Goal: Book appointment/travel/reservation

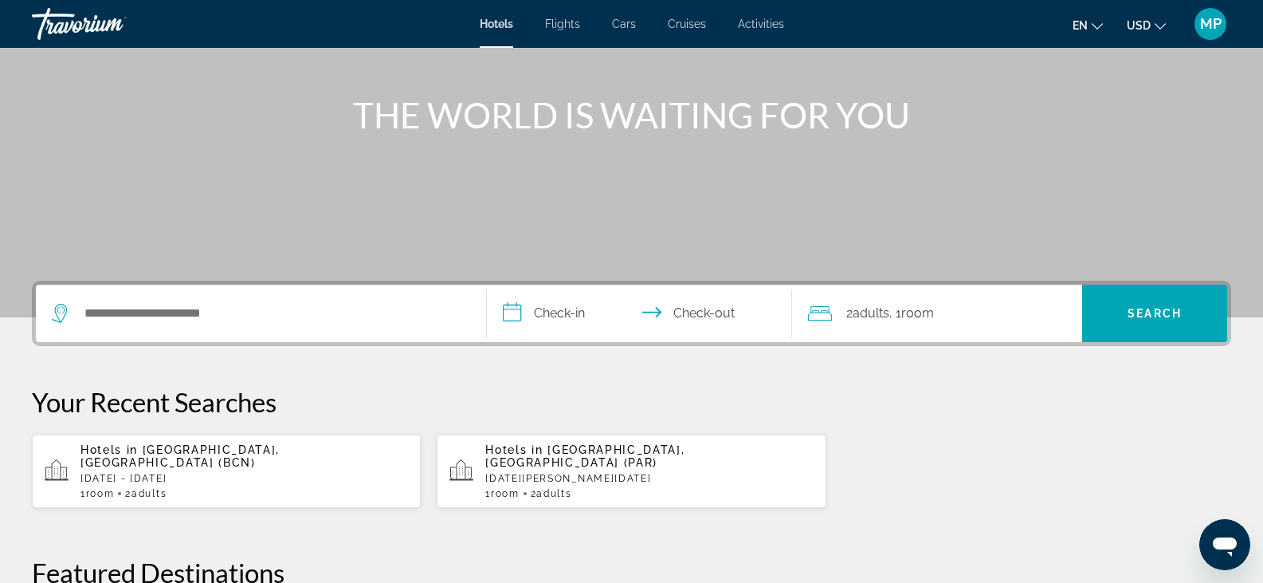
scroll to position [152, 0]
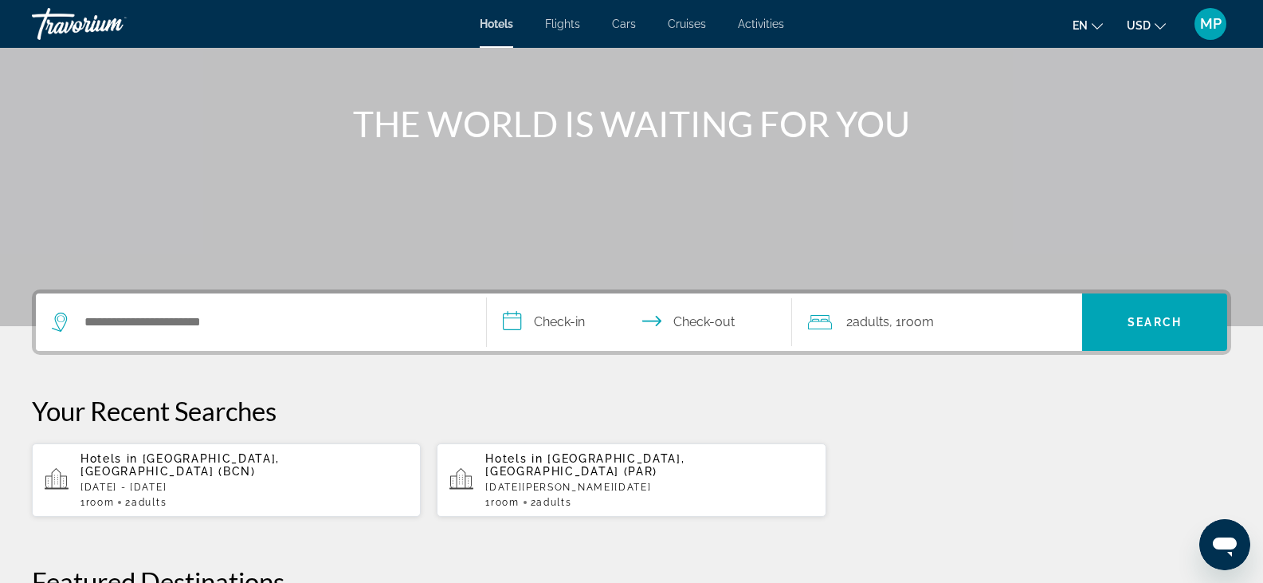
drag, startPoint x: 359, startPoint y: 485, endPoint x: 283, endPoint y: 484, distance: 75.7
click at [283, 497] on div "1 Room rooms 2 Adult Adults" at bounding box center [244, 502] width 328 height 11
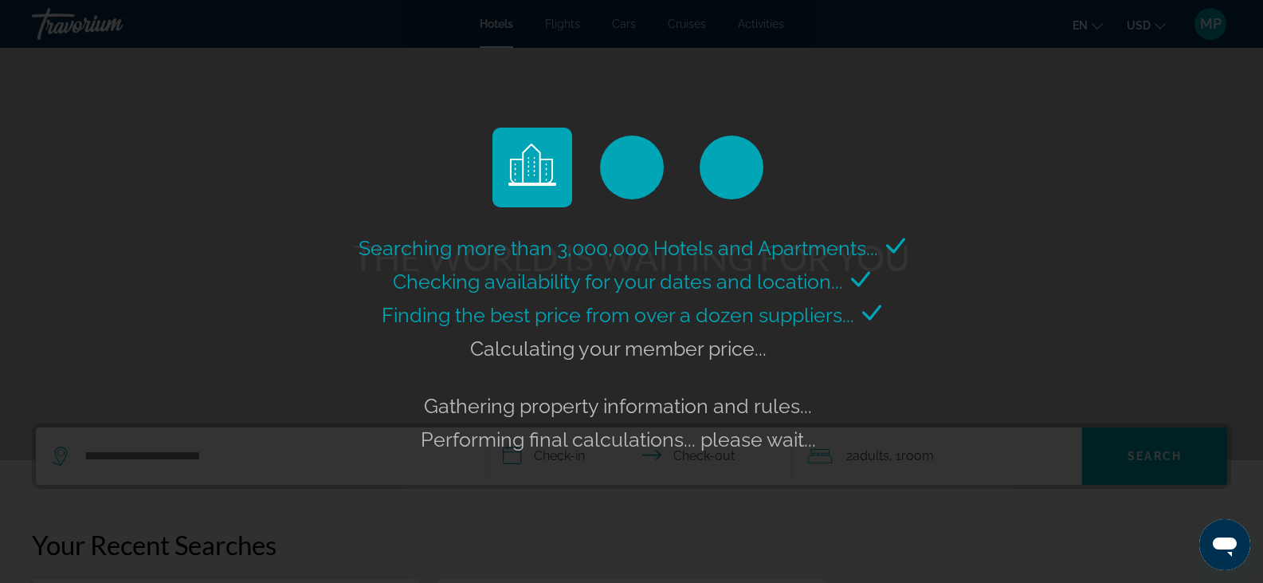
scroll to position [0, 0]
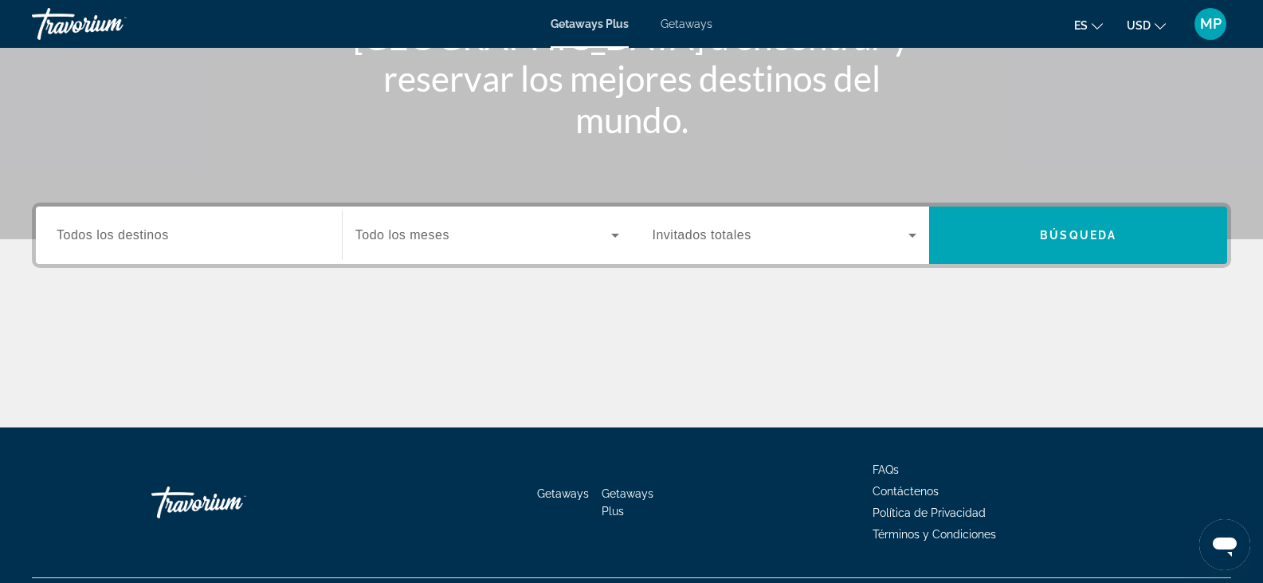
click at [128, 242] on div "Destination Todos los destinos" at bounding box center [189, 235] width 265 height 45
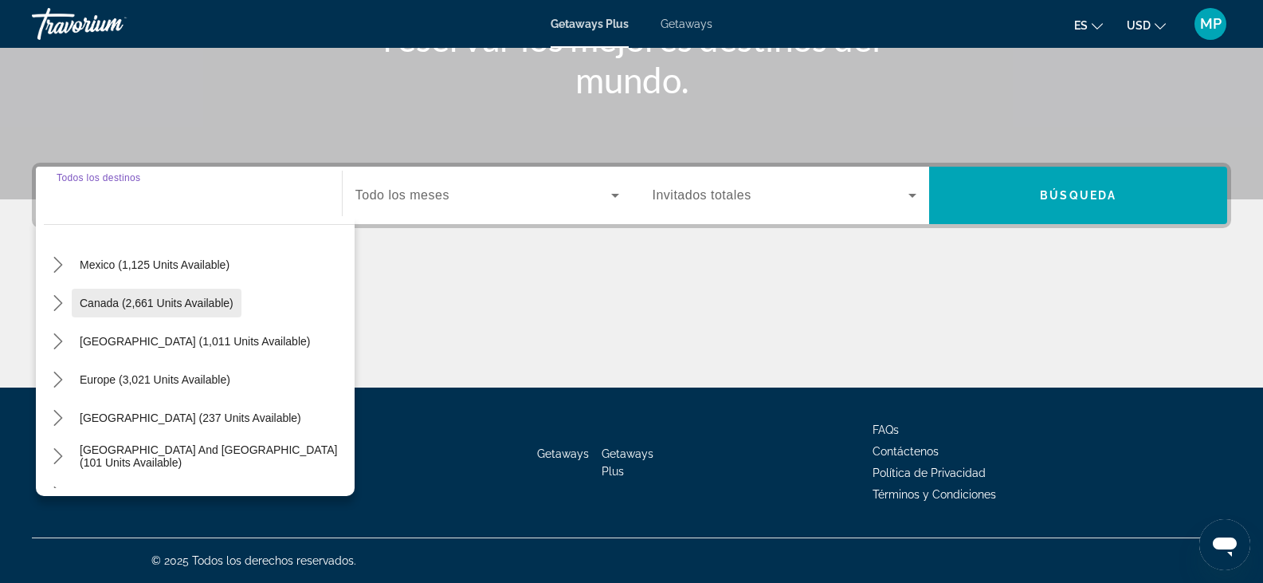
scroll to position [159, 0]
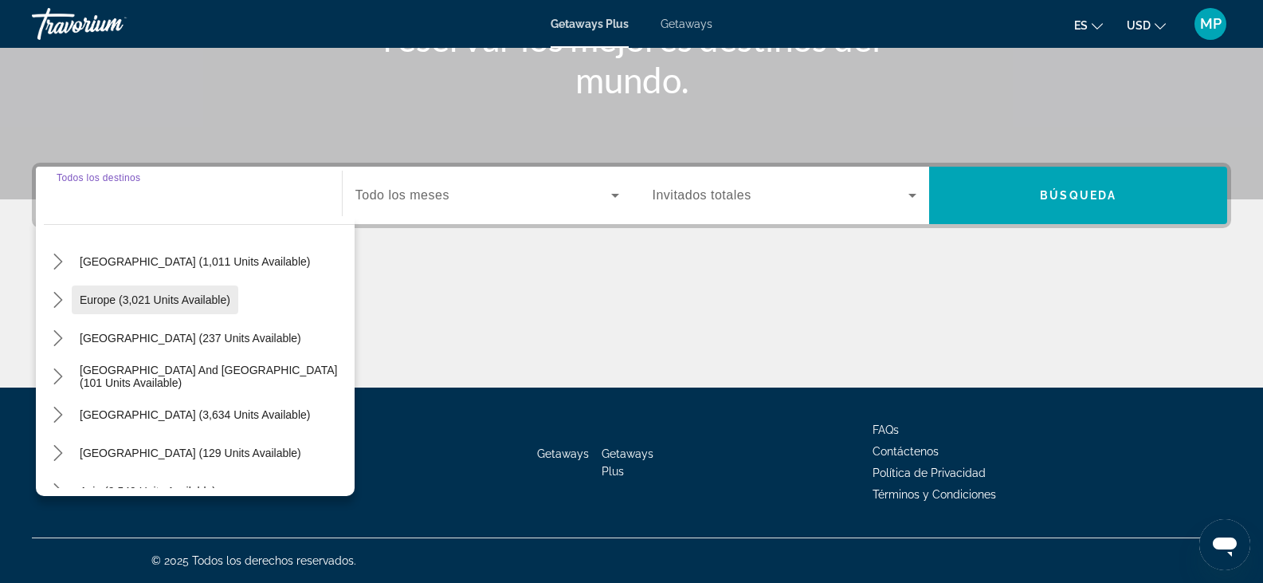
click at [144, 292] on span "Select destination: Europe (3,021 units available)" at bounding box center [155, 300] width 167 height 38
type input "**********"
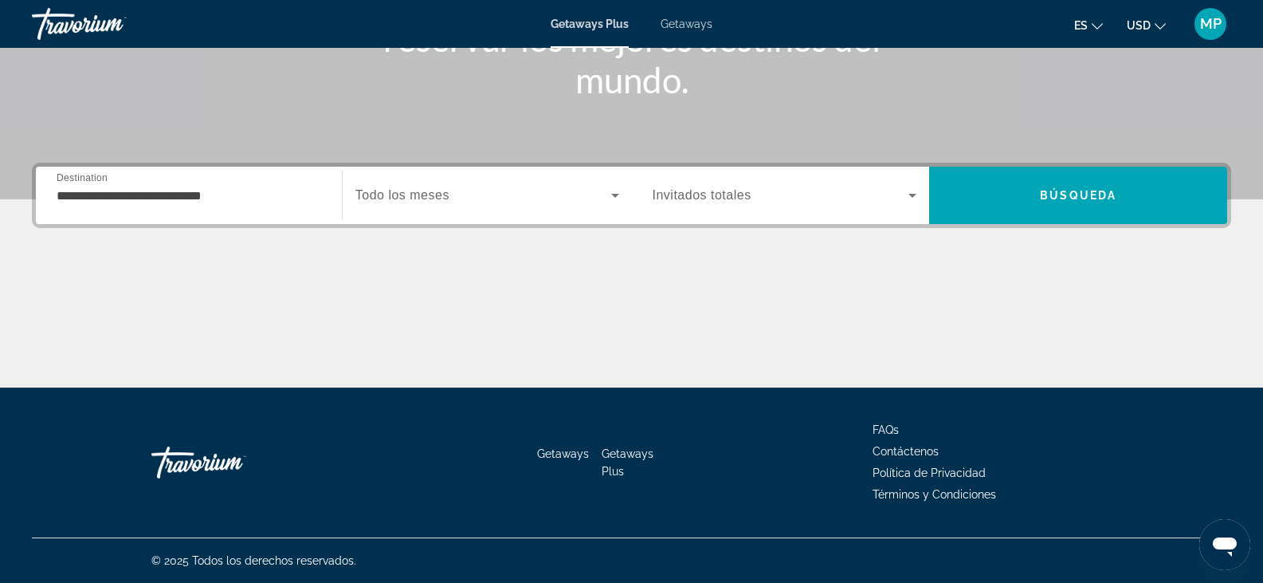
click at [382, 208] on div "Search widget" at bounding box center [487, 195] width 264 height 45
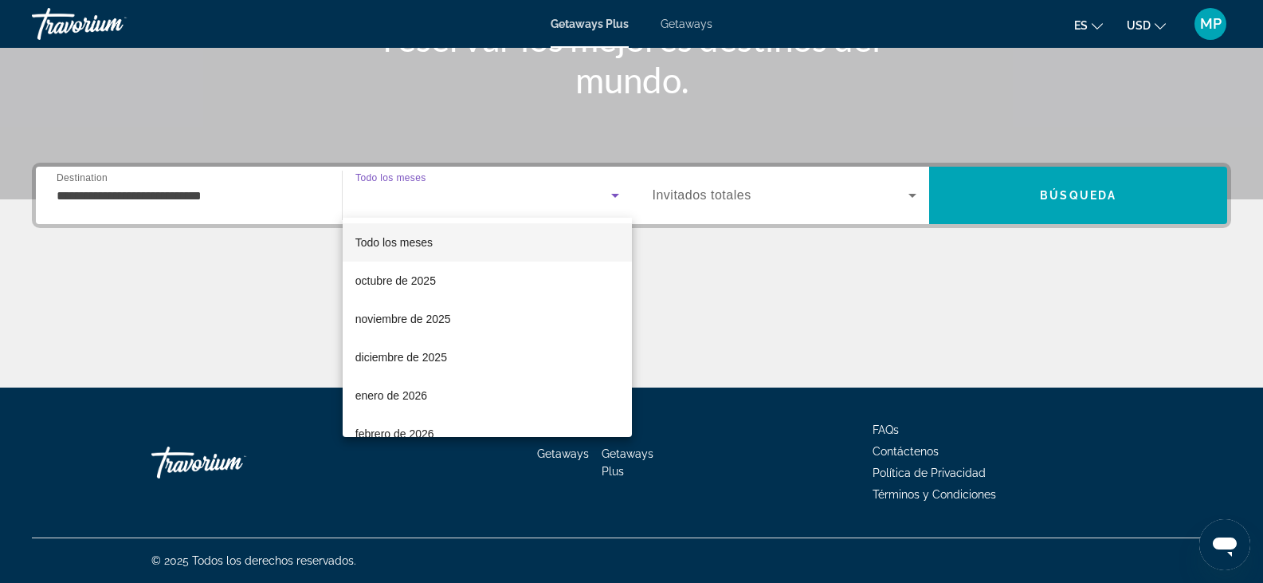
scroll to position [0, 0]
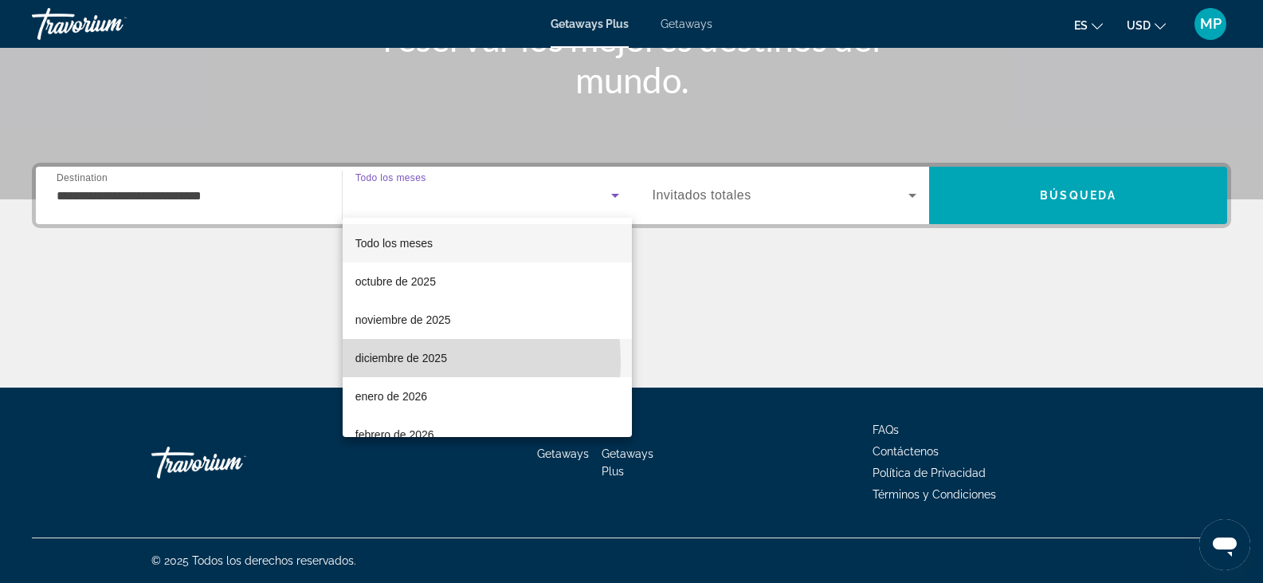
click at [396, 362] on span "diciembre de 2025" at bounding box center [401, 357] width 92 height 19
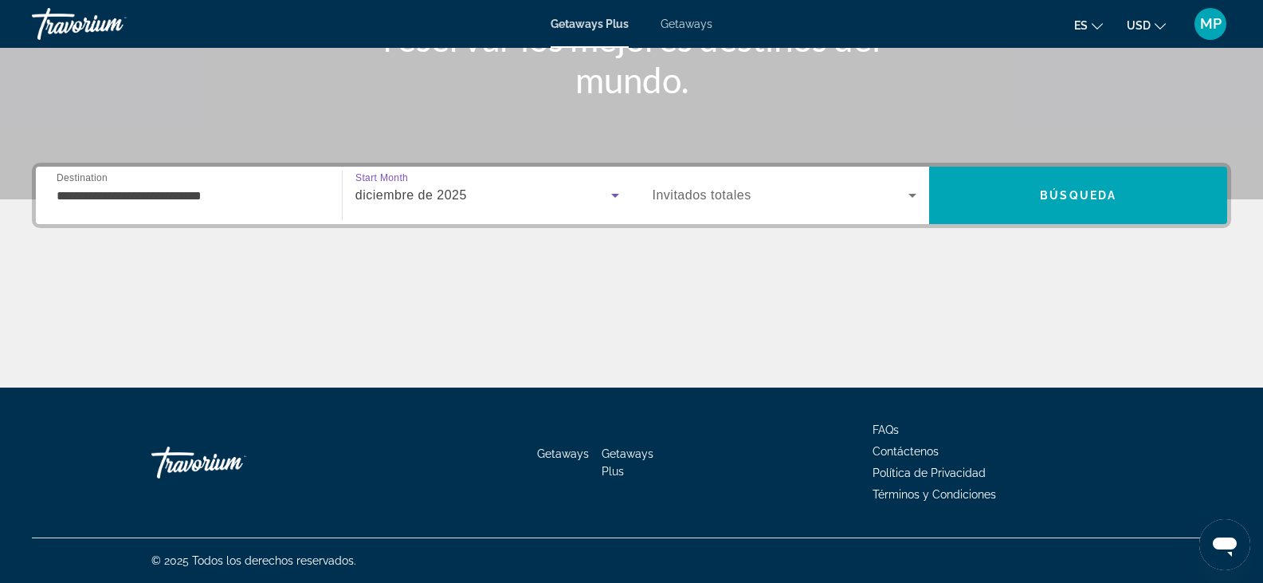
click at [741, 207] on div "Search widget" at bounding box center [785, 195] width 265 height 45
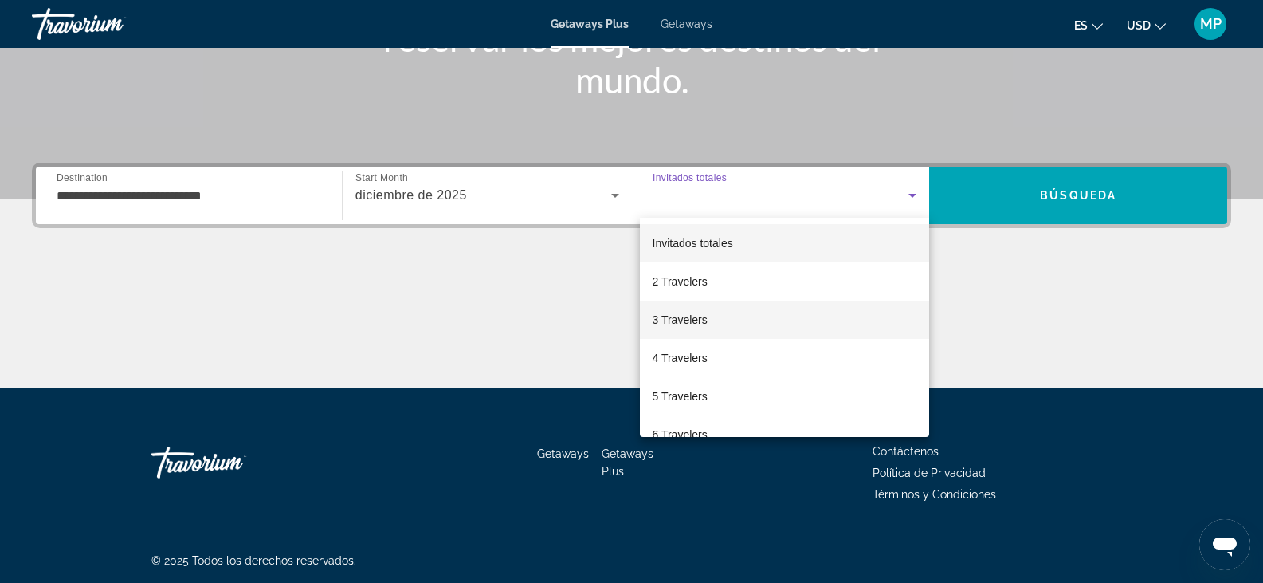
click at [705, 320] on span "3 Travelers" at bounding box center [680, 319] width 55 height 19
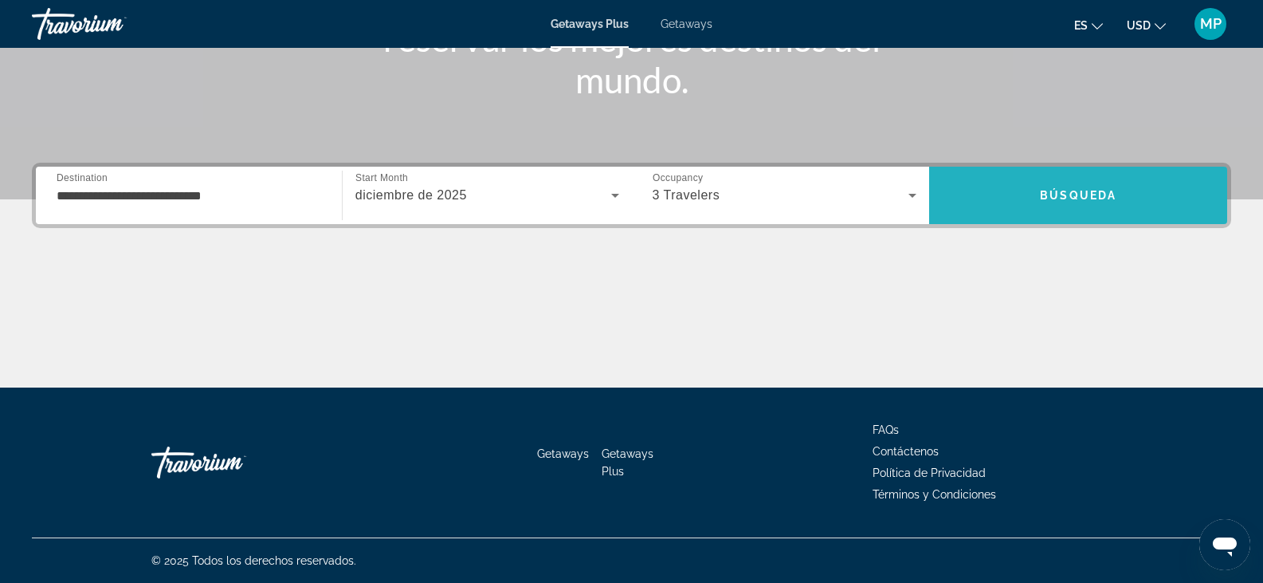
click at [1059, 198] on span "Búsqueda" at bounding box center [1078, 195] width 77 height 13
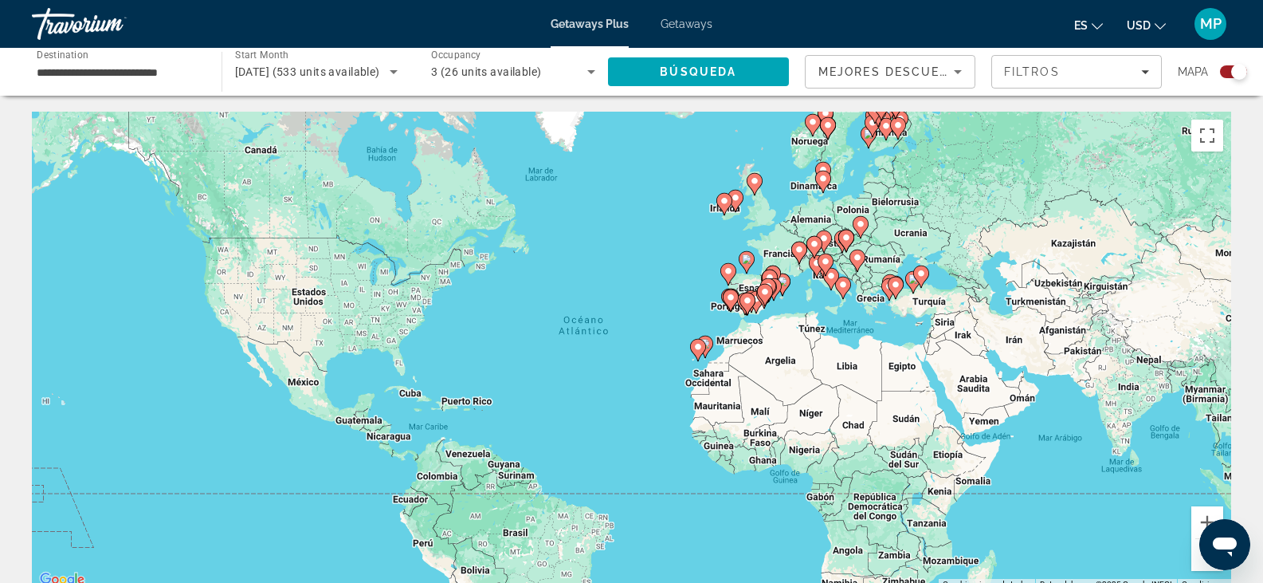
click at [762, 307] on gmp-advanced-marker "Main content" at bounding box center [764, 297] width 16 height 24
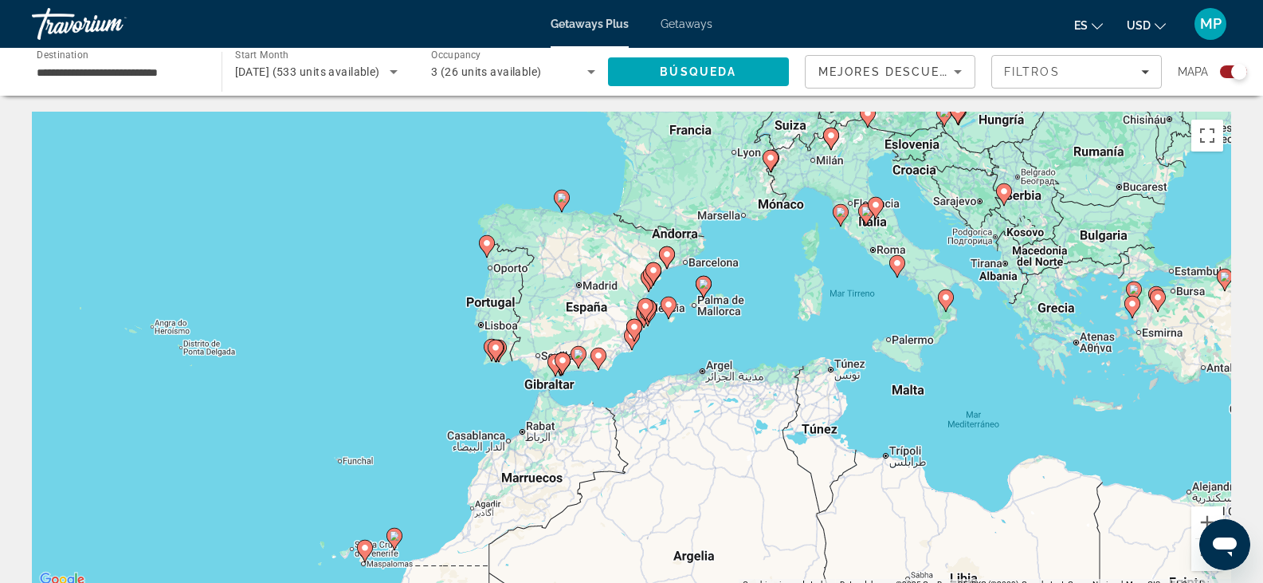
click at [141, 84] on div "**********" at bounding box center [119, 71] width 164 height 45
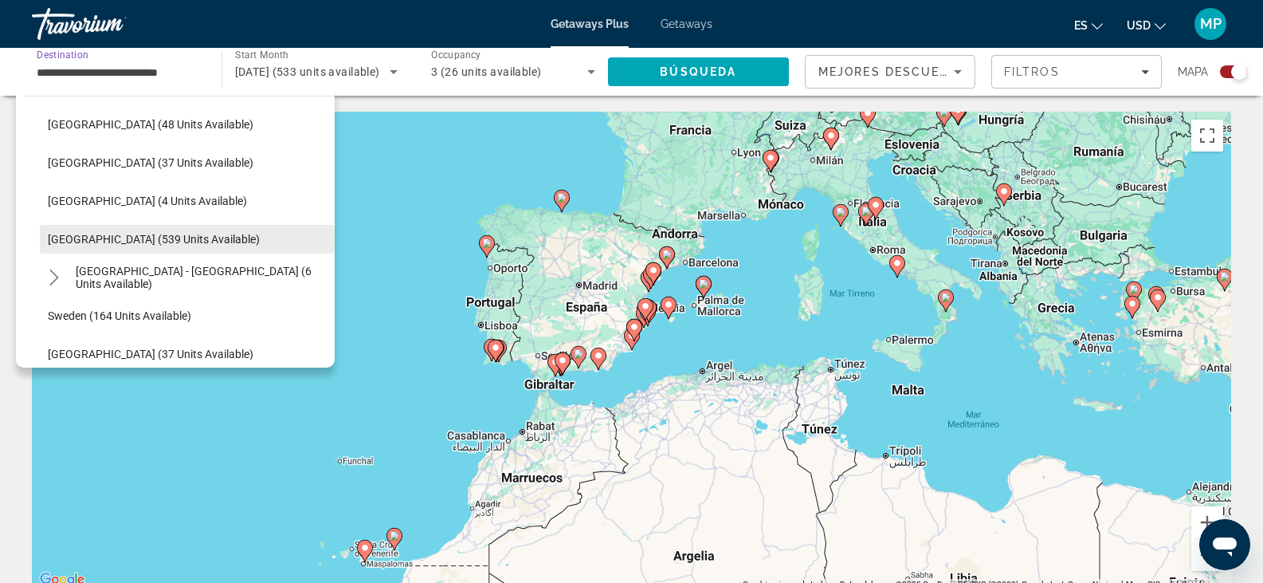
scroll to position [653, 0]
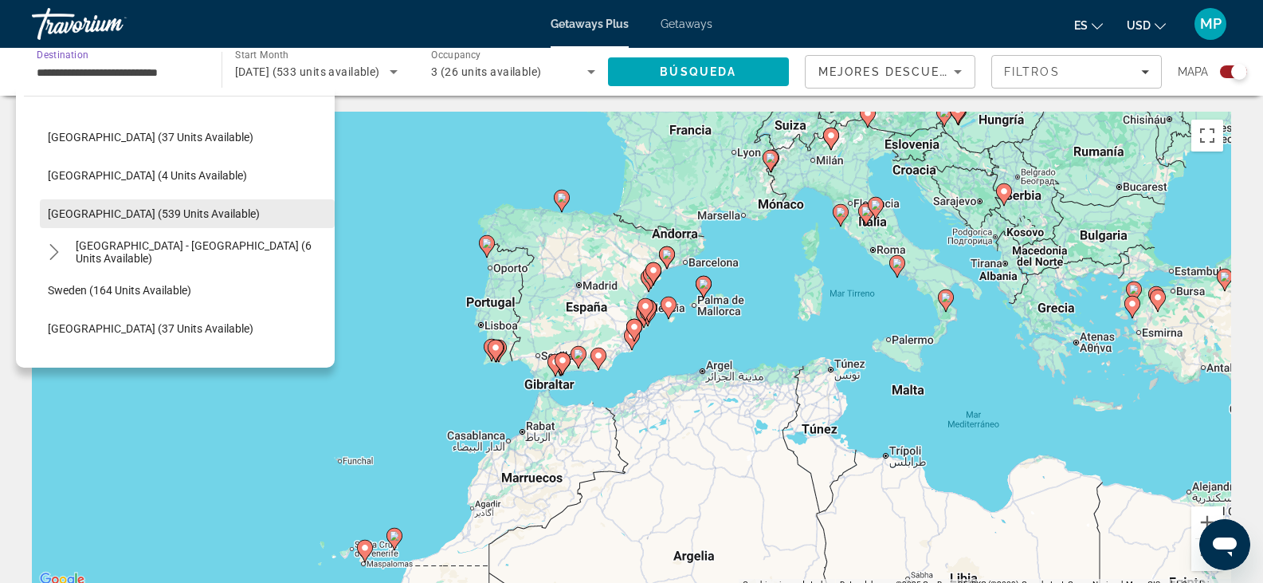
click at [103, 217] on span "Spain (539 units available)" at bounding box center [154, 213] width 212 height 13
type input "**********"
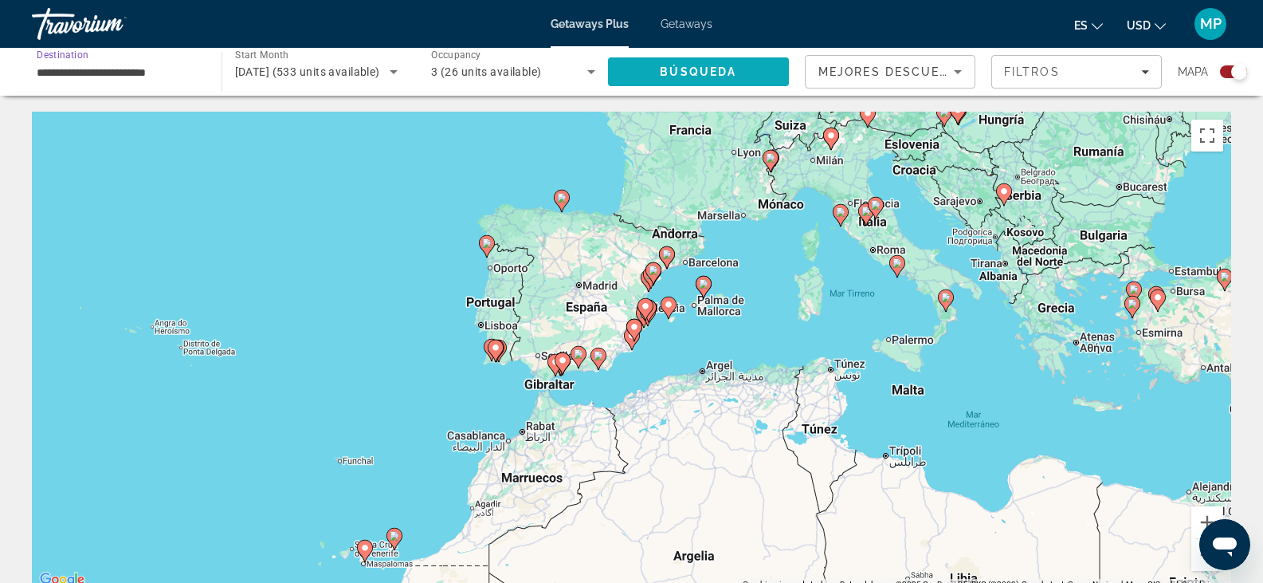
click at [630, 76] on span "Search" at bounding box center [699, 72] width 182 height 38
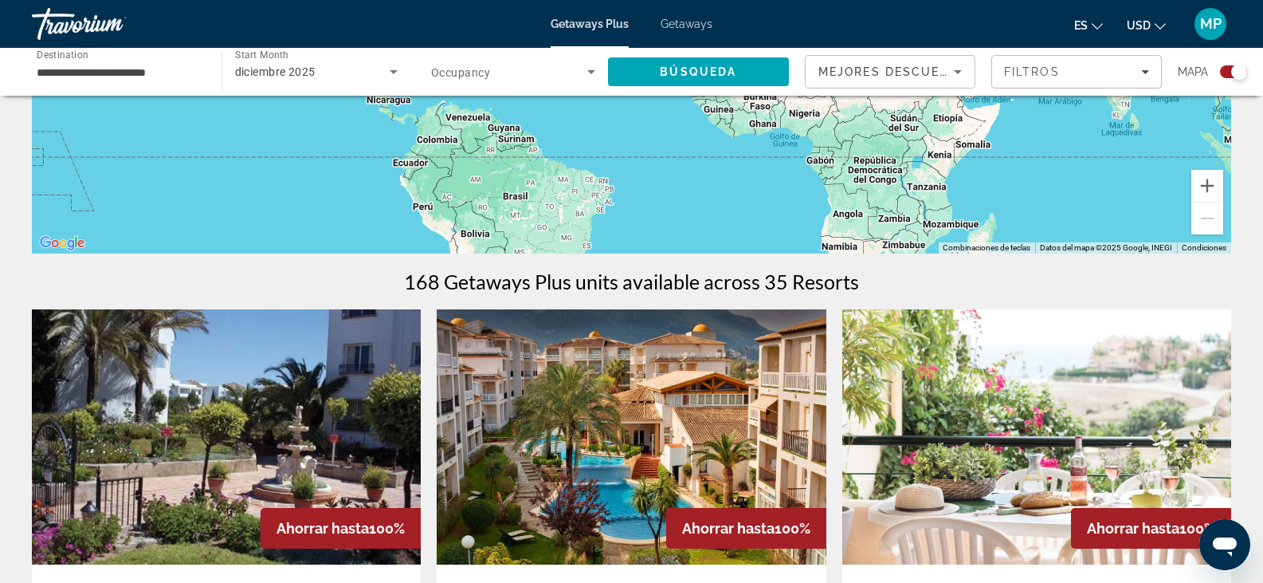
scroll to position [239, 0]
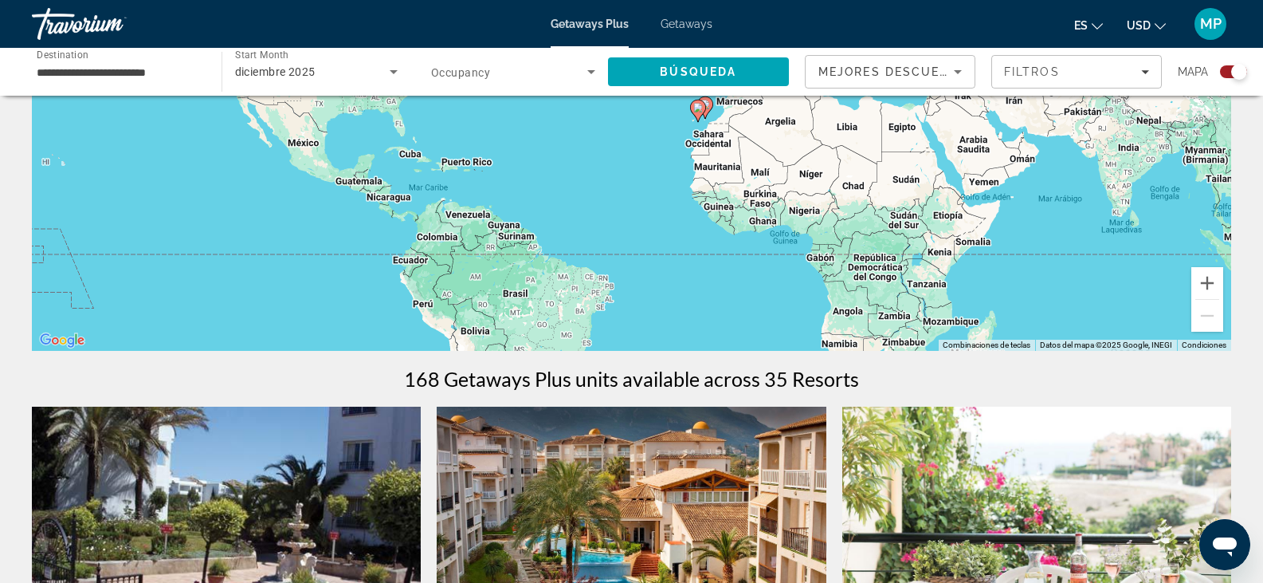
click at [563, 73] on span "Search widget" at bounding box center [509, 71] width 156 height 19
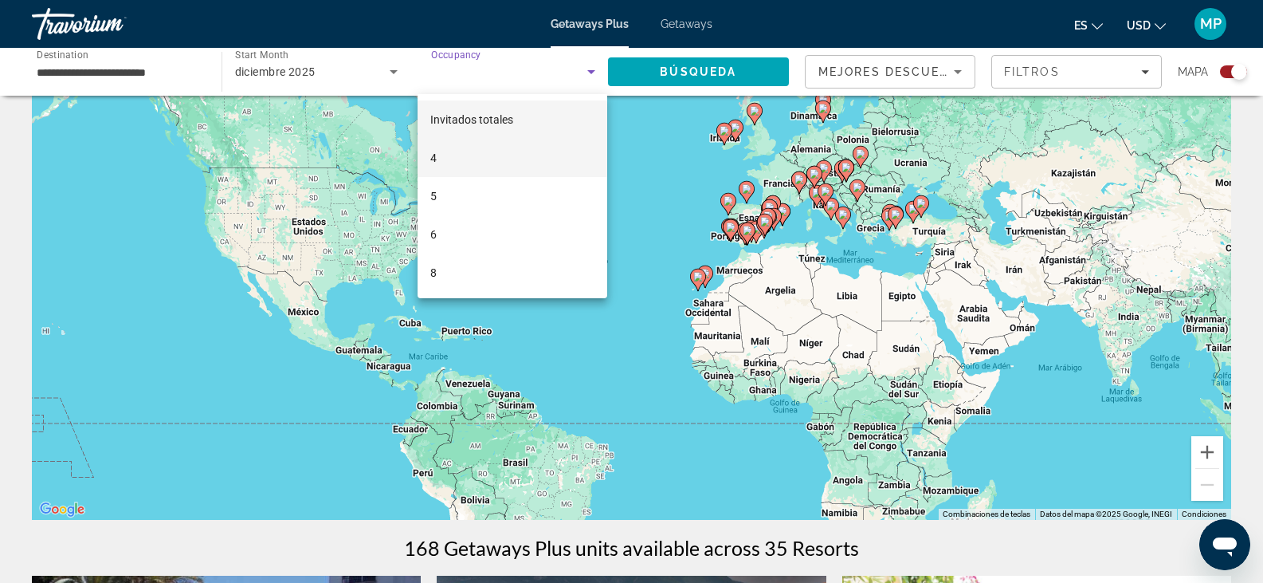
scroll to position [0, 0]
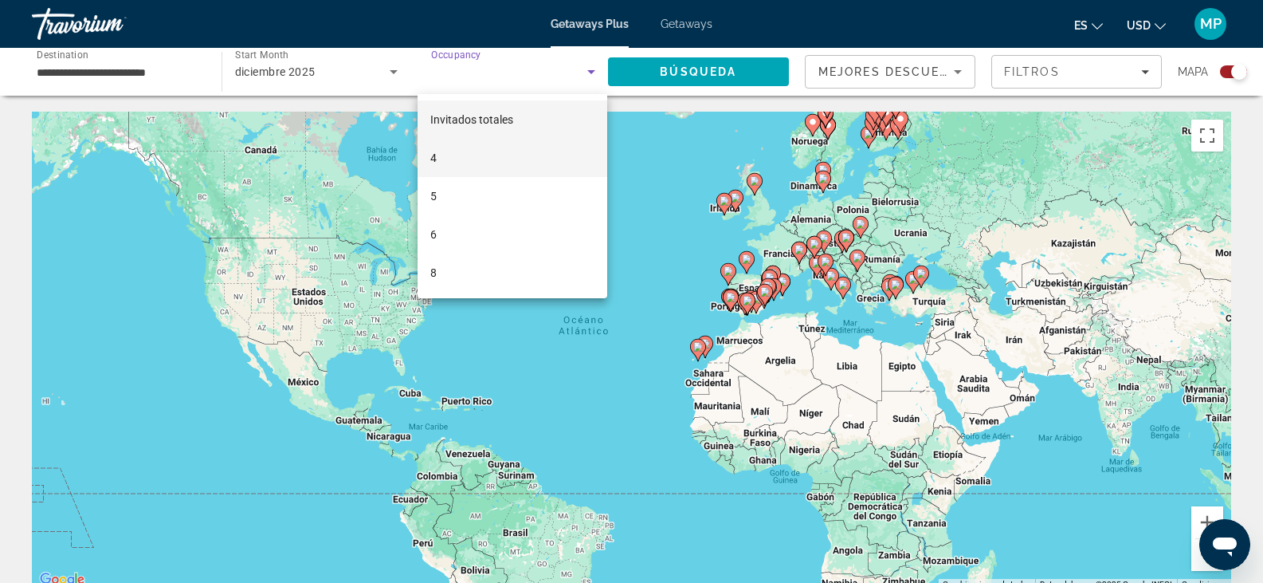
click at [430, 163] on span "4" at bounding box center [433, 157] width 6 height 19
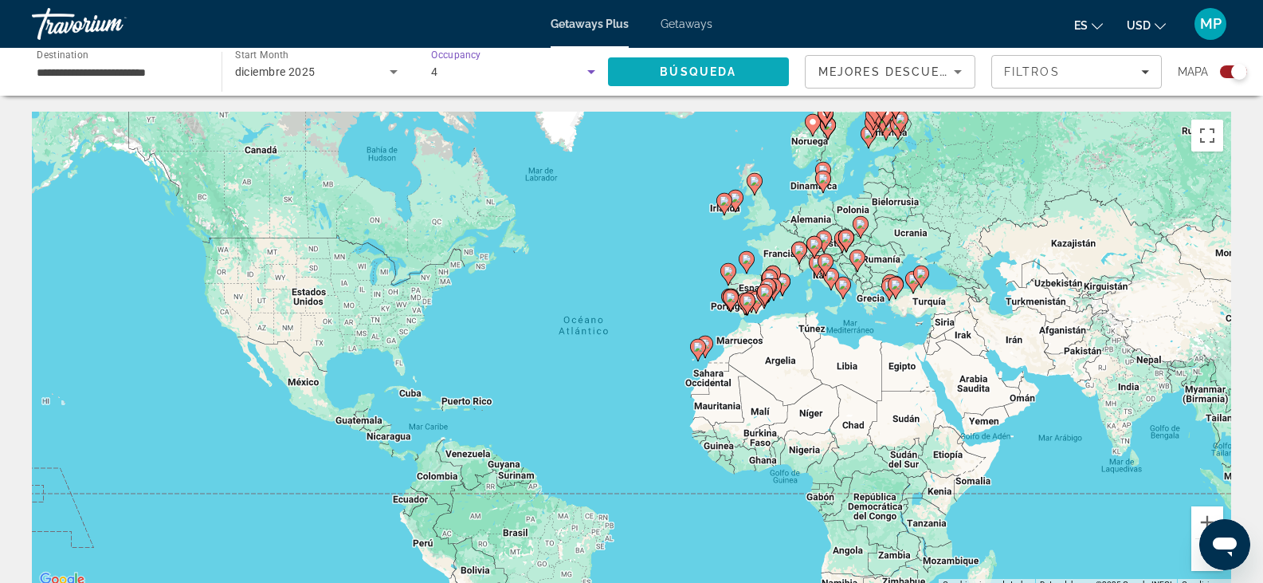
click at [746, 79] on span "Search" at bounding box center [699, 72] width 182 height 38
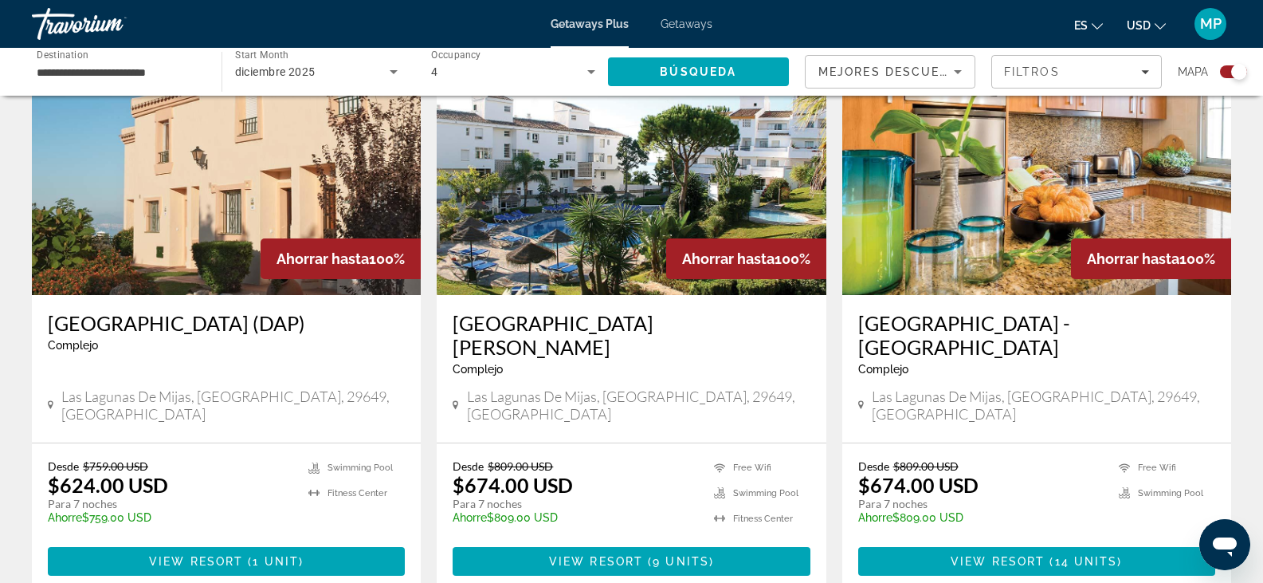
scroll to position [1262, 0]
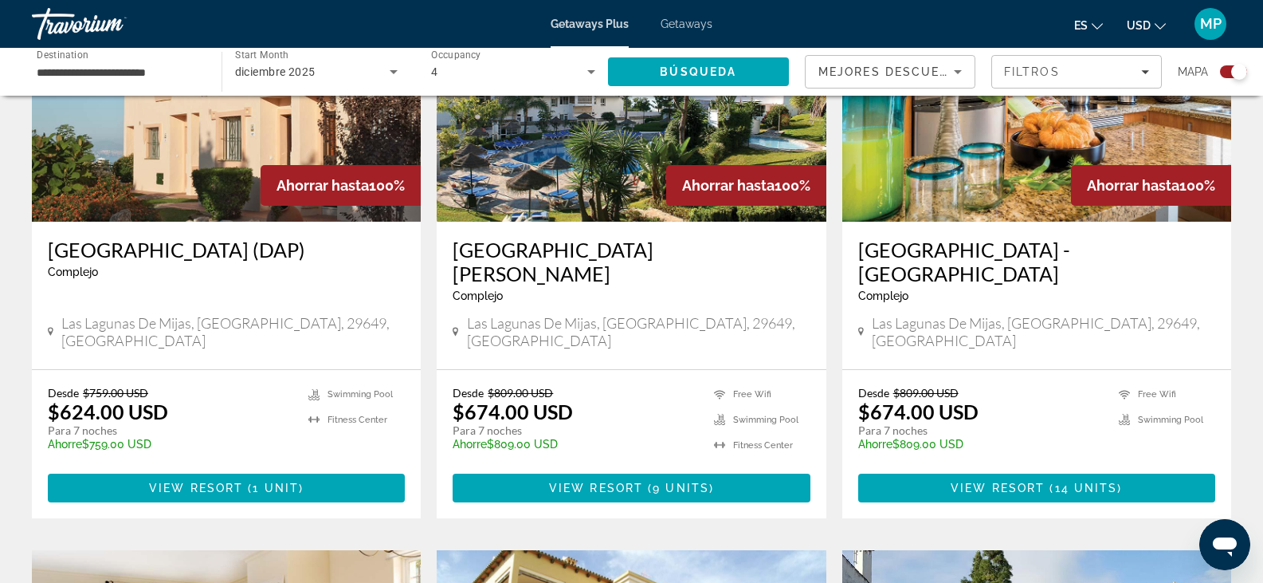
click at [241, 238] on h3 "Ramada Hotel & Suites - Marina del Sol (DAP)" at bounding box center [226, 250] width 357 height 24
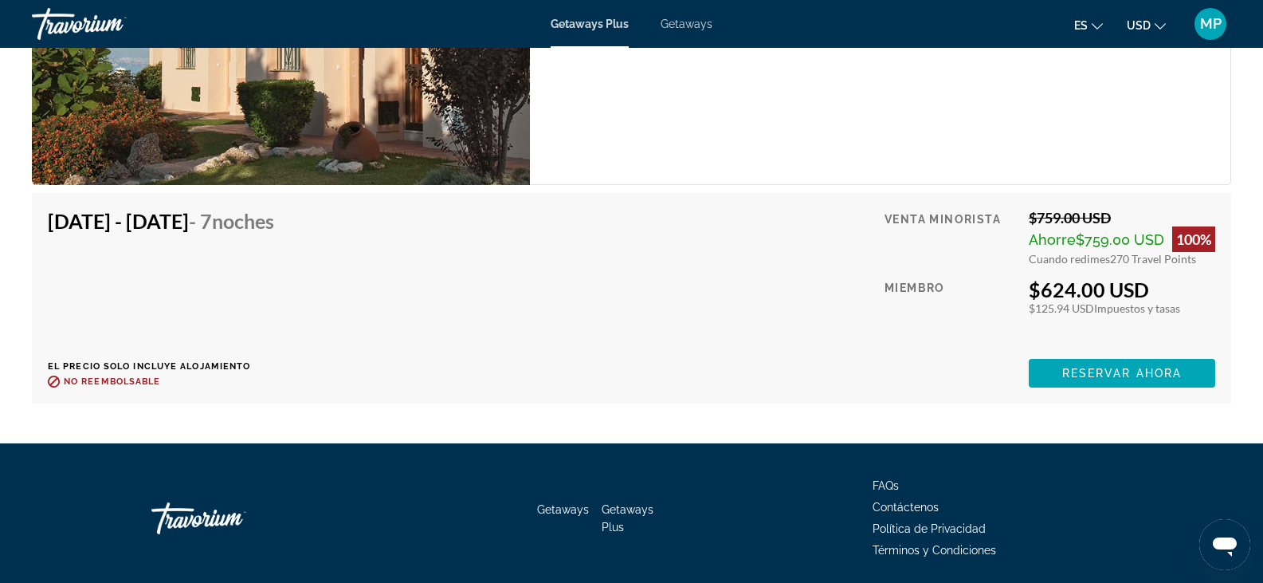
scroll to position [2949, 0]
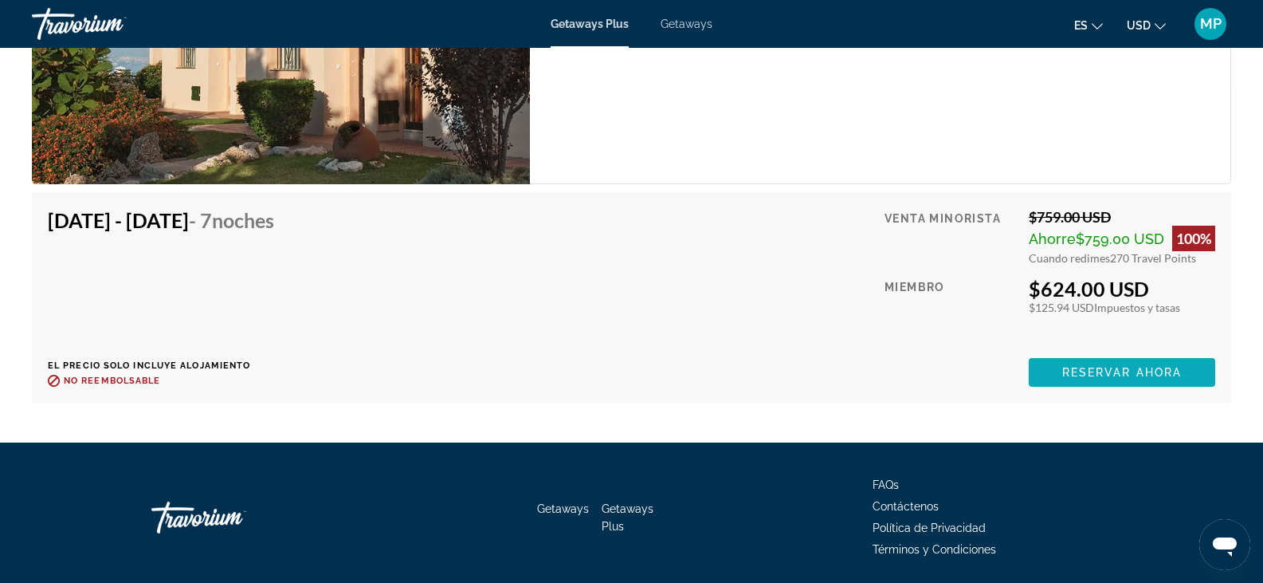
click at [1132, 375] on span "Reservar ahora" at bounding box center [1122, 372] width 120 height 13
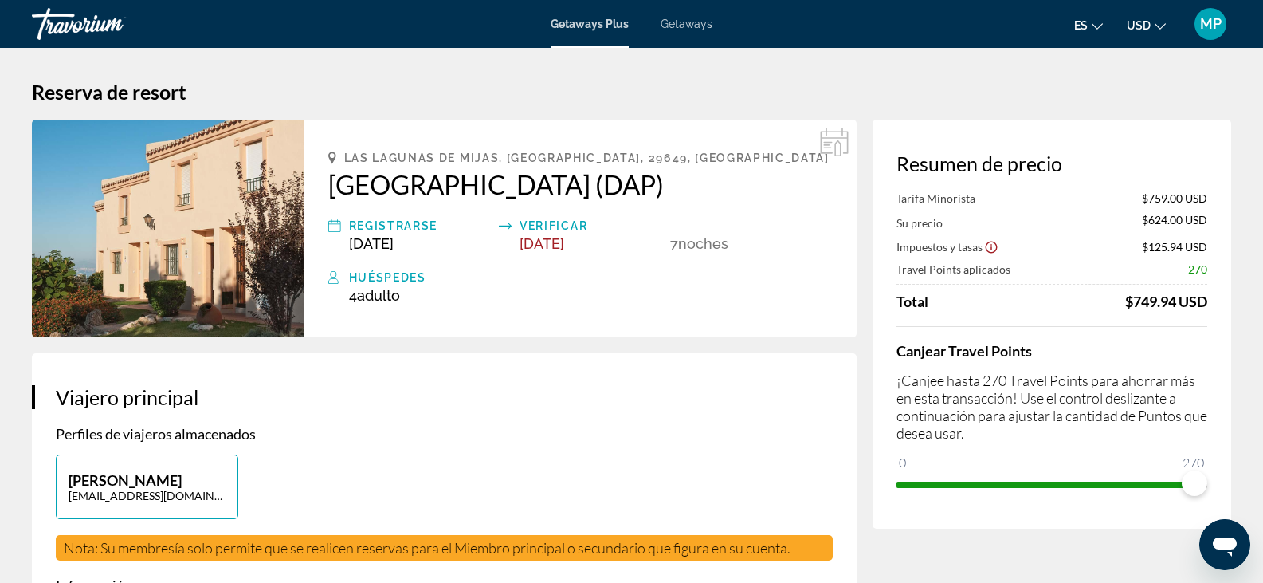
scroll to position [80, 0]
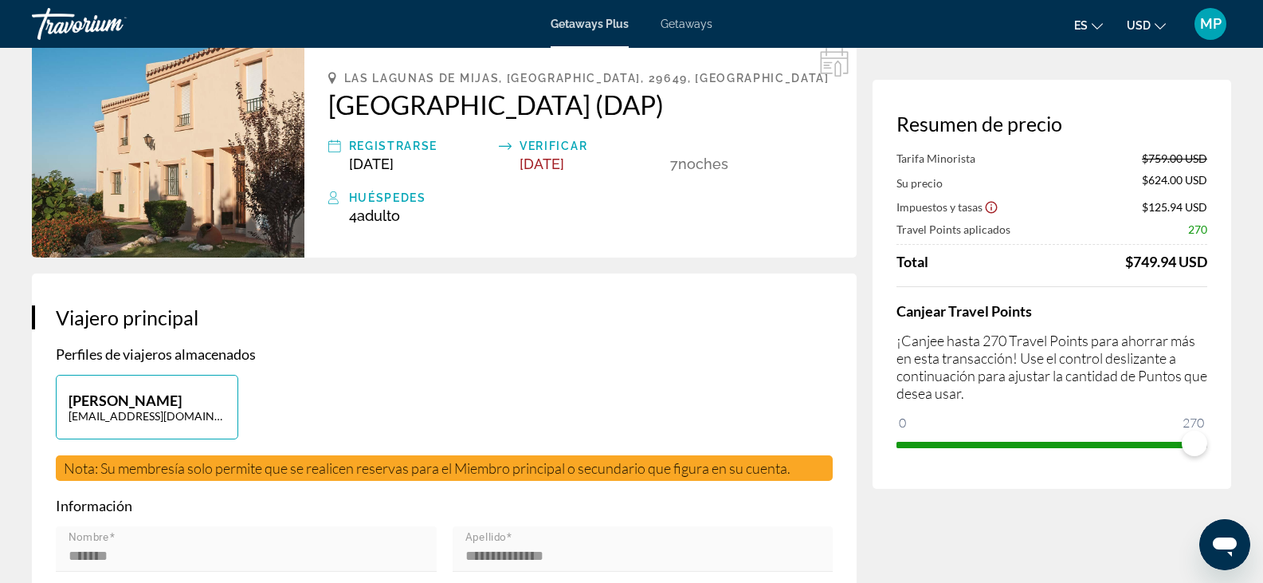
click at [685, 26] on span "Getaways" at bounding box center [687, 24] width 52 height 13
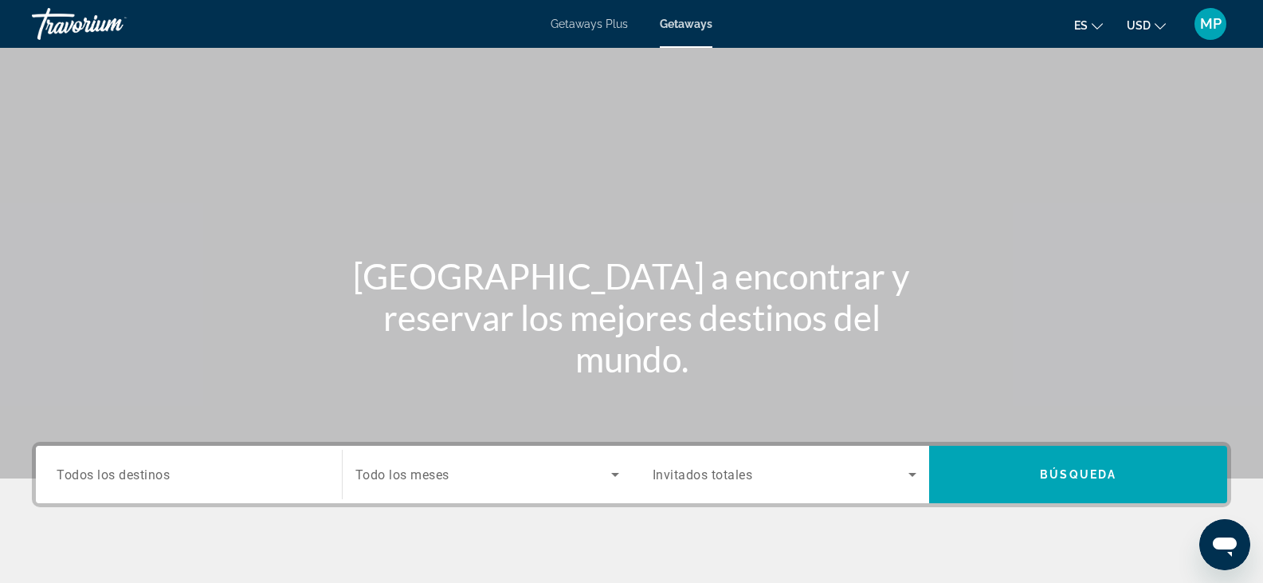
click at [568, 32] on div "Getaways Plus Getaways es English Español Français Italiano Português русский U…" at bounding box center [631, 23] width 1263 height 41
click at [612, 32] on div "Getaways Plus Getaways es English Español Français Italiano Português русский U…" at bounding box center [631, 23] width 1263 height 41
click at [611, 29] on span "Getaways Plus" at bounding box center [589, 24] width 77 height 13
